Goal: Transaction & Acquisition: Purchase product/service

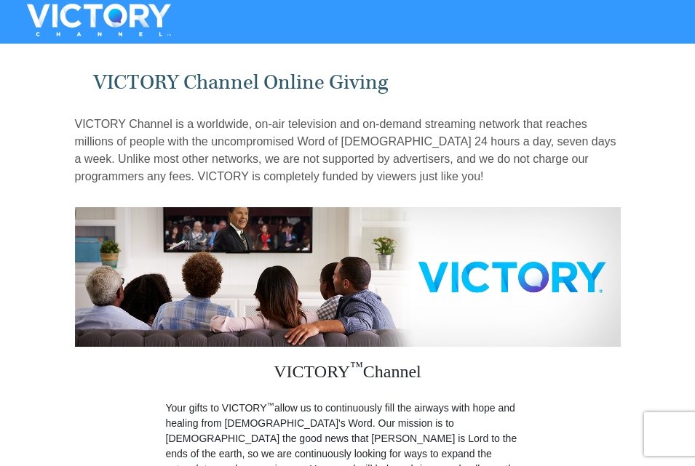
click at [264, 13] on div at bounding box center [347, 20] width 695 height 33
